Goal: Navigation & Orientation: Find specific page/section

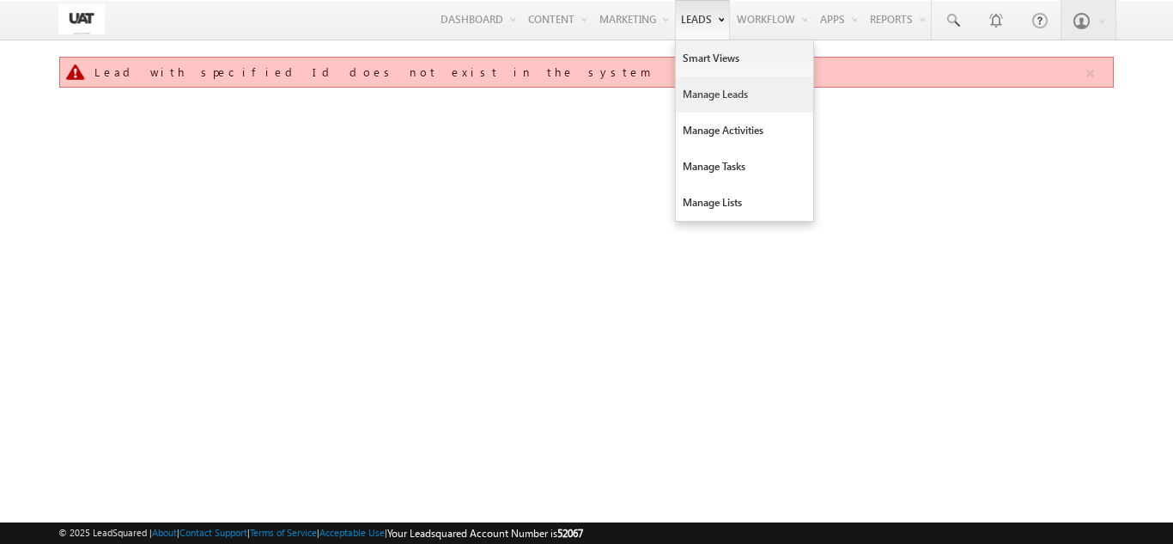
click at [689, 88] on link "Manage Leads" at bounding box center [744, 94] width 137 height 36
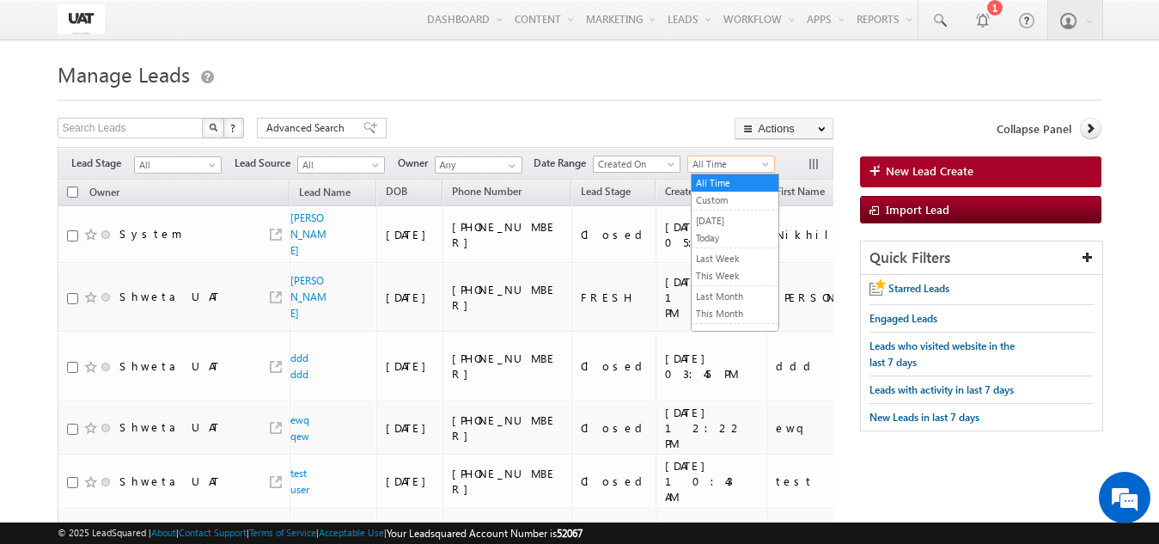
click at [716, 161] on span "All Time" at bounding box center [729, 163] width 82 height 15
click at [719, 236] on link "Today" at bounding box center [734, 237] width 87 height 15
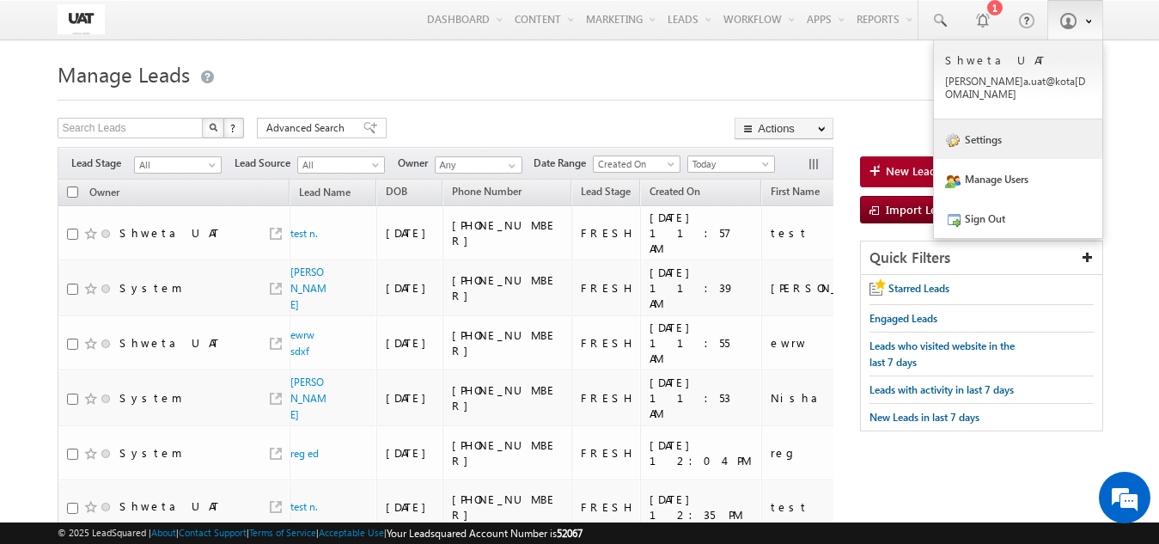
click at [1005, 132] on link "Settings" at bounding box center [1018, 139] width 168 height 40
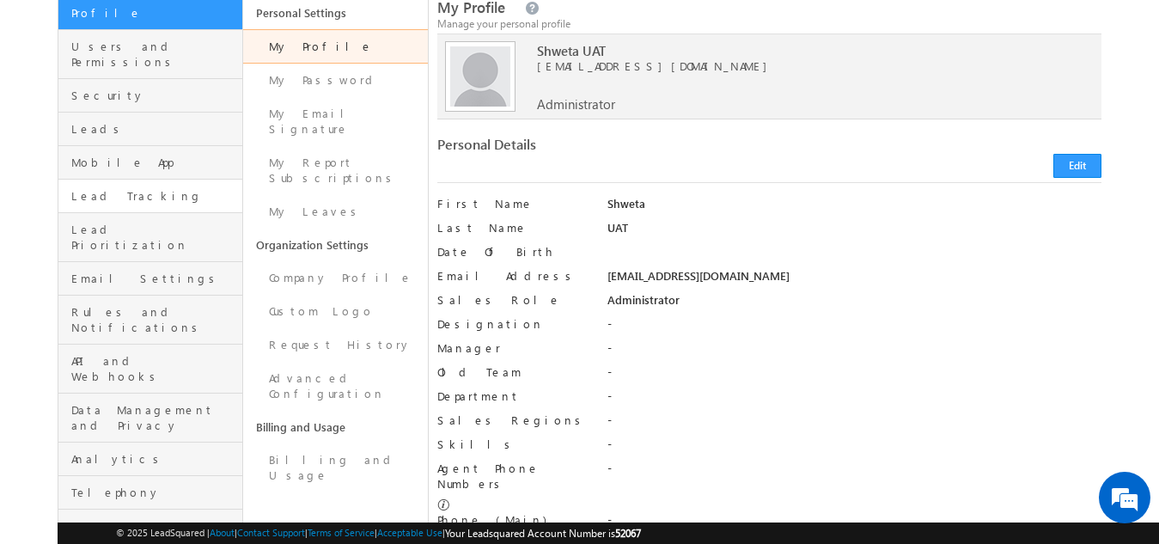
scroll to position [172, 0]
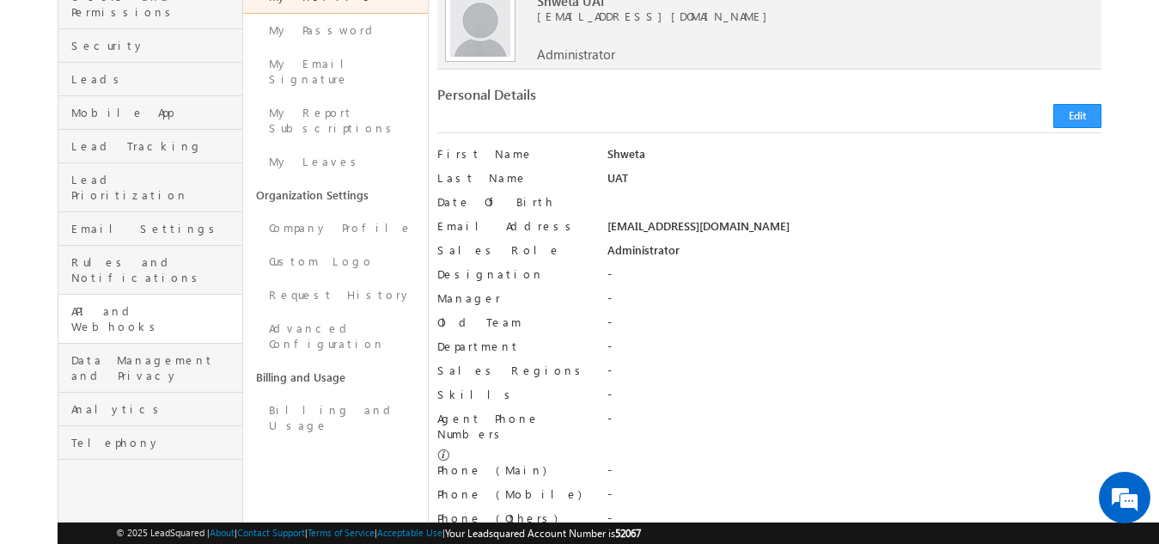
click at [138, 295] on link "API and Webhooks" at bounding box center [150, 319] width 184 height 49
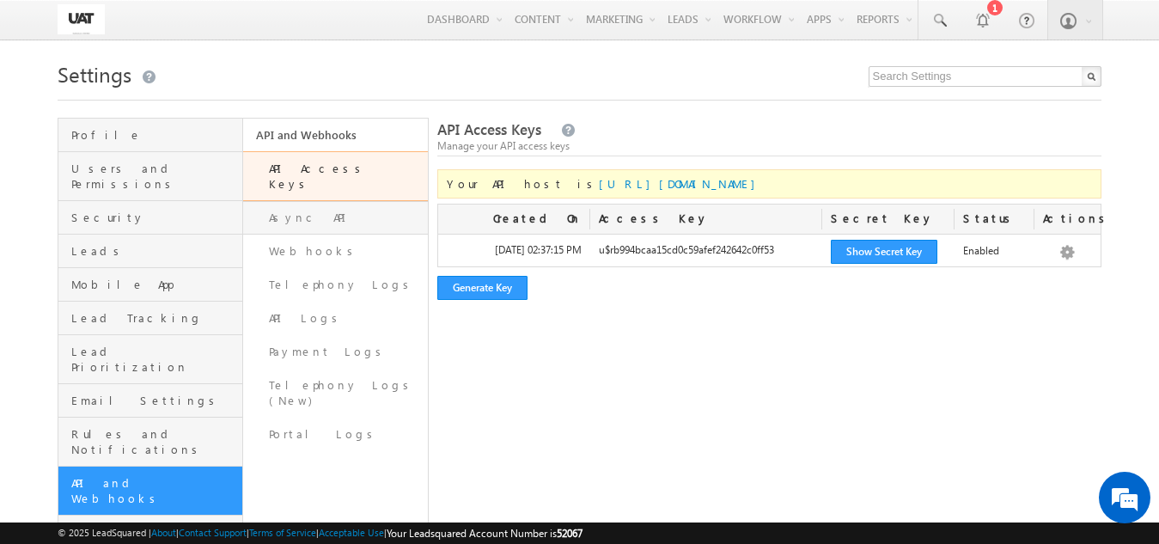
click at [289, 201] on link "Async API" at bounding box center [335, 217] width 185 height 33
